Goal: Use online tool/utility

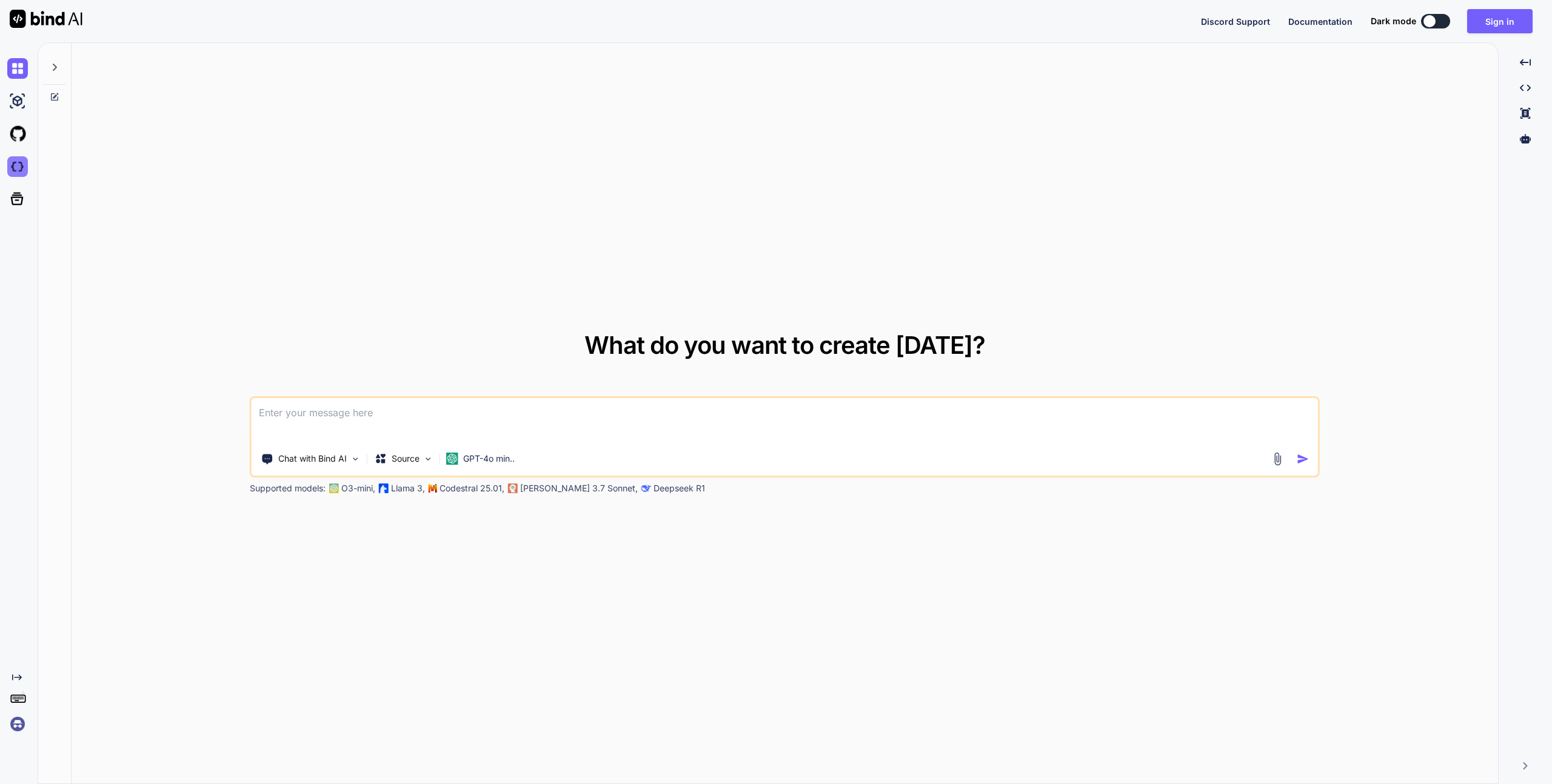
click at [12, 165] on img at bounding box center [18, 166] width 21 height 21
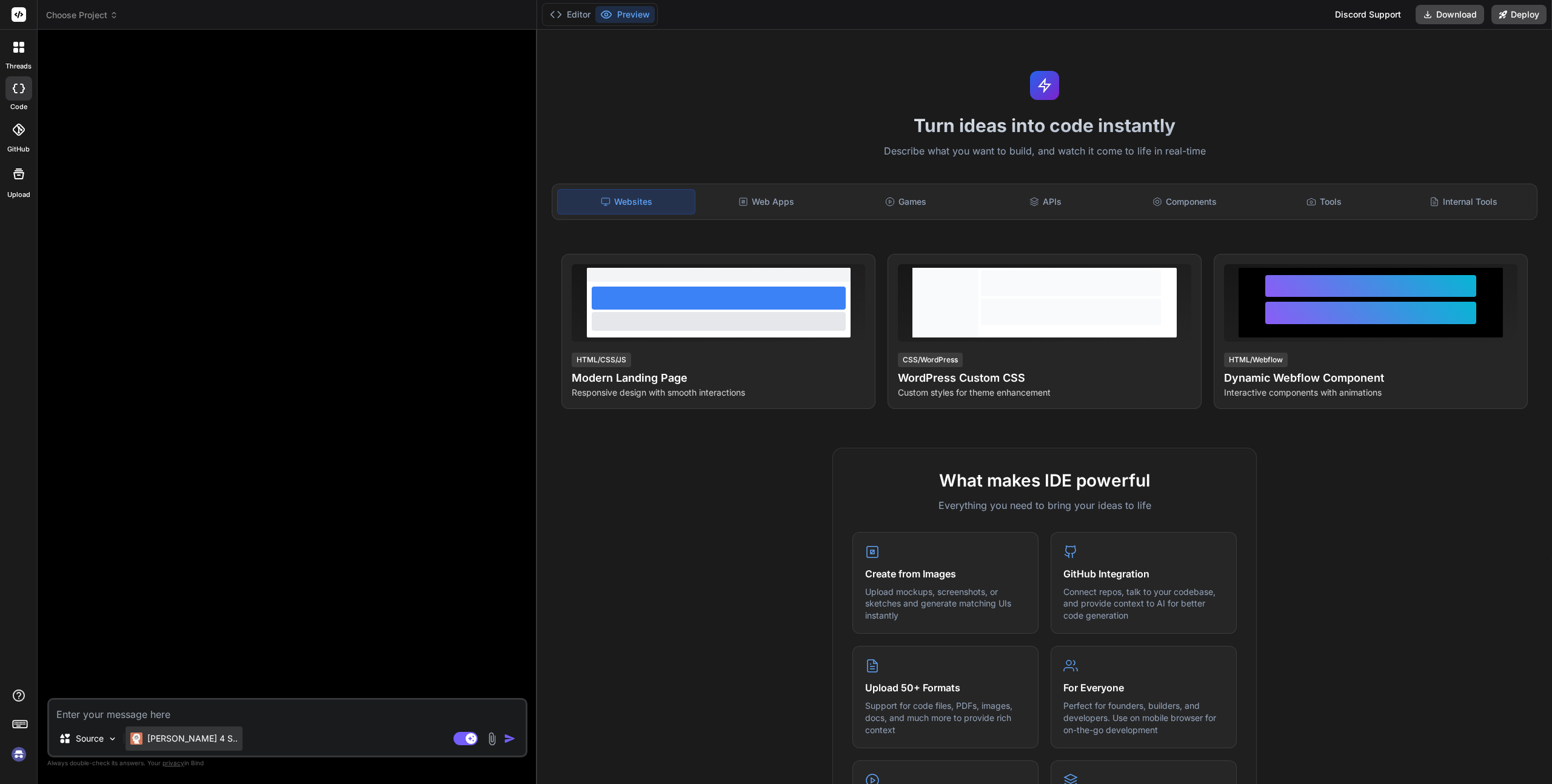
click at [170, 735] on p "Claude 4 S.." at bounding box center [193, 739] width 91 height 12
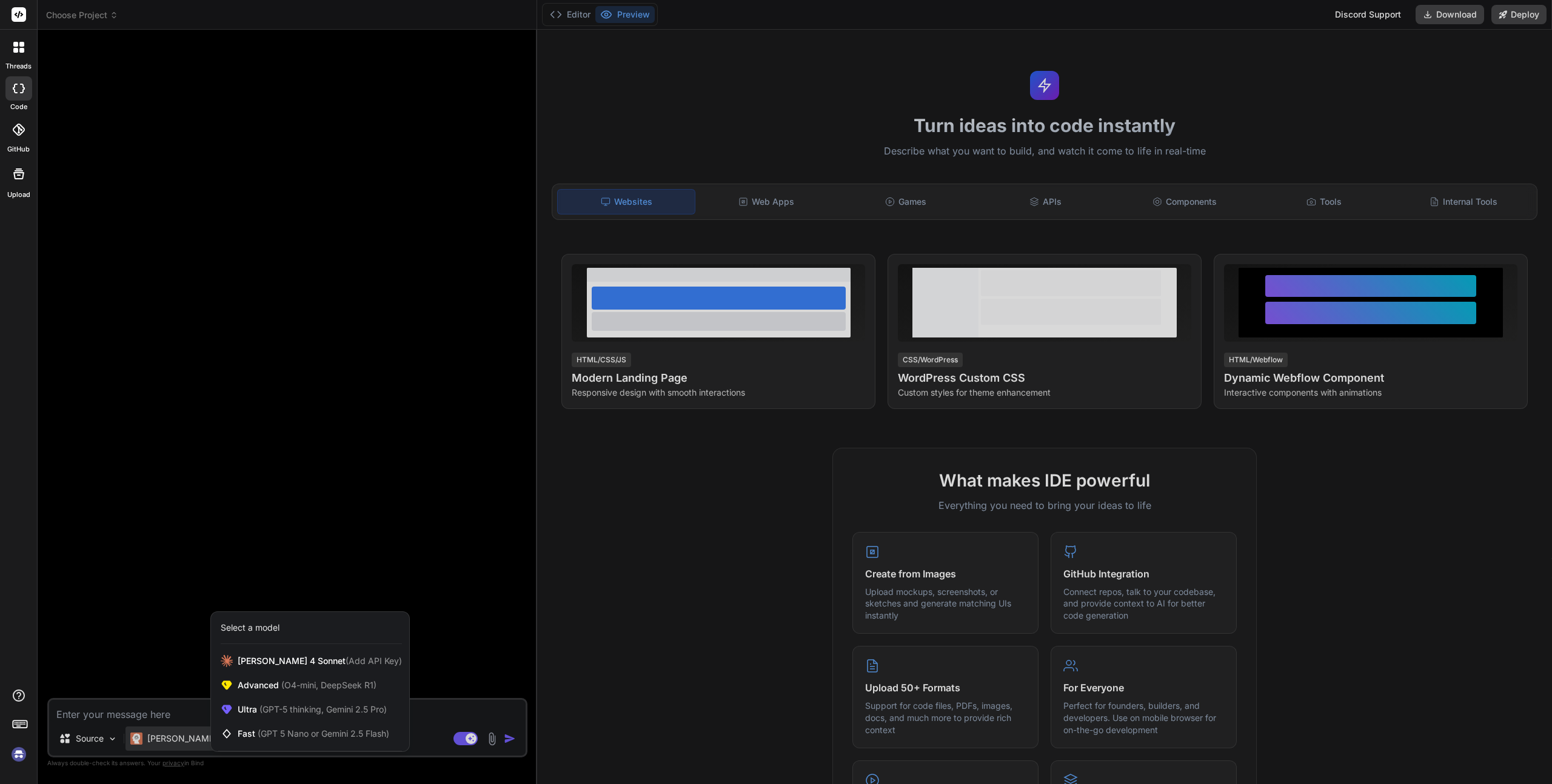
click at [405, 498] on div at bounding box center [776, 392] width 1552 height 784
type textarea "x"
